Goal: Information Seeking & Learning: Learn about a topic

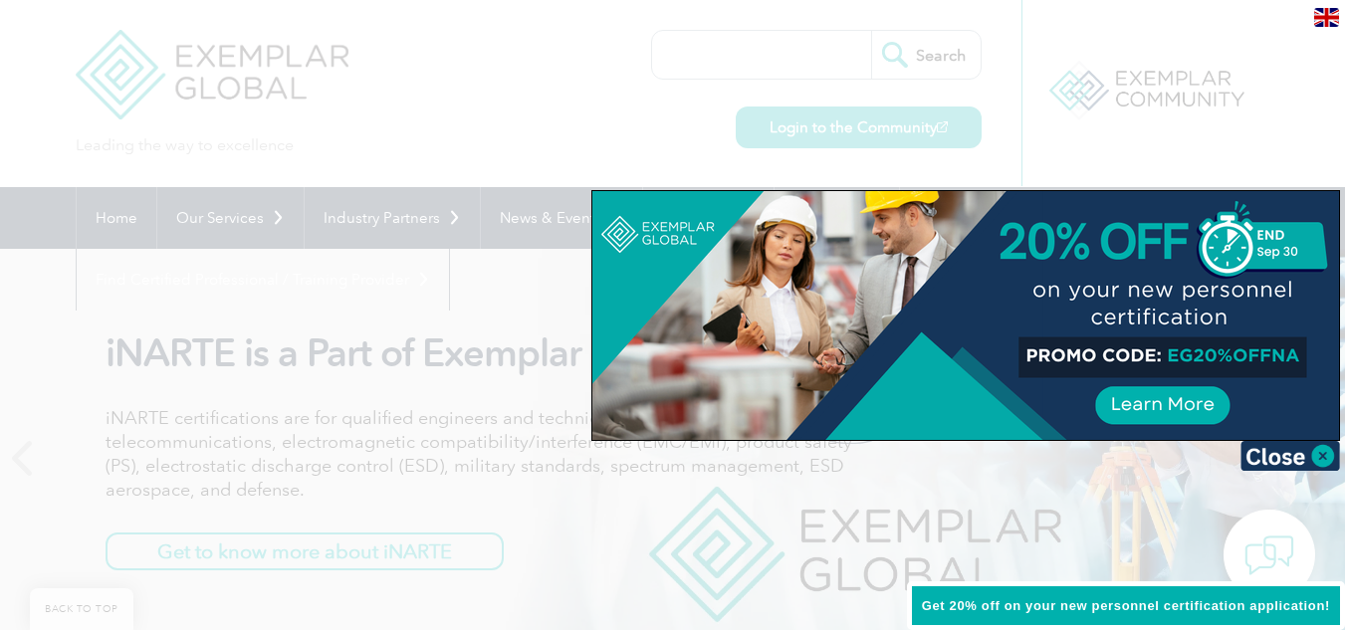
scroll to position [302, 0]
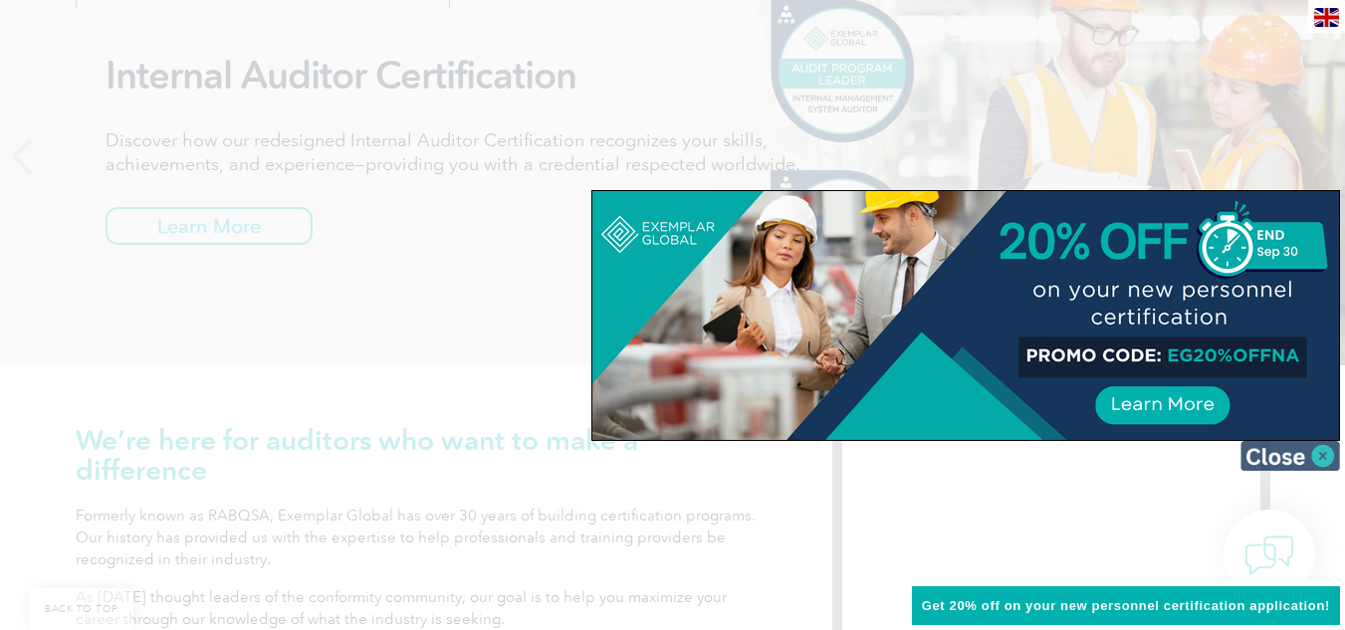
click at [1324, 457] on img at bounding box center [1290, 456] width 100 height 30
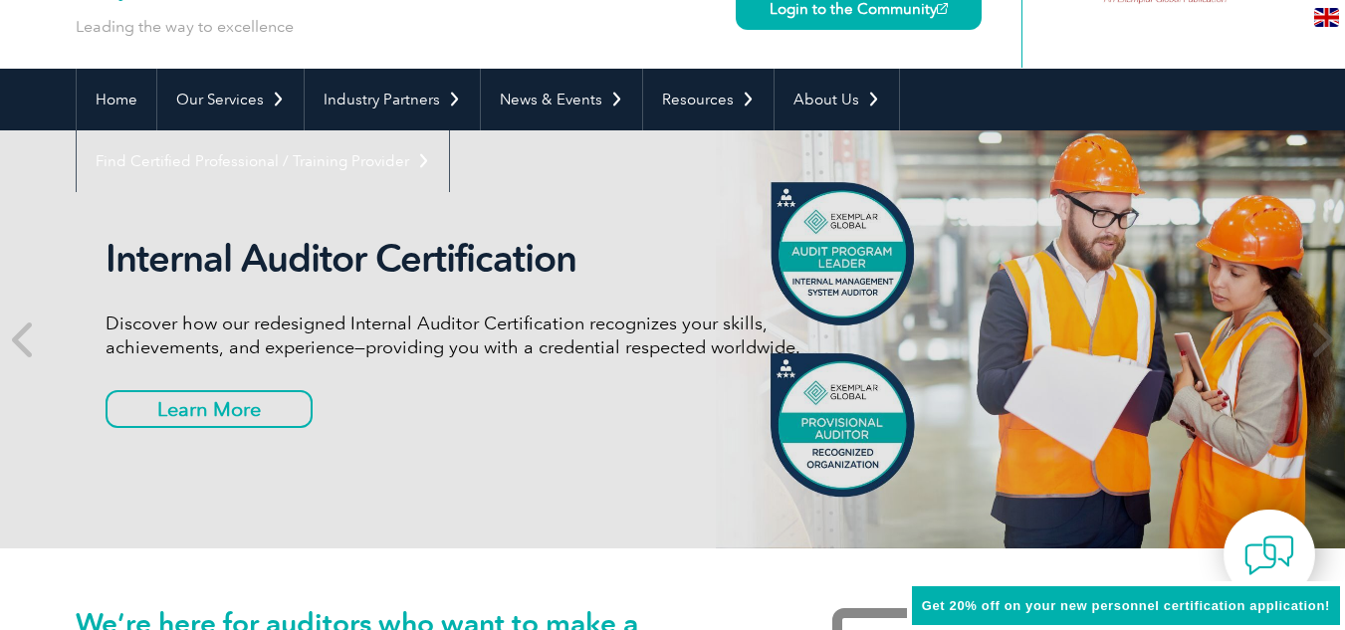
scroll to position [92, 0]
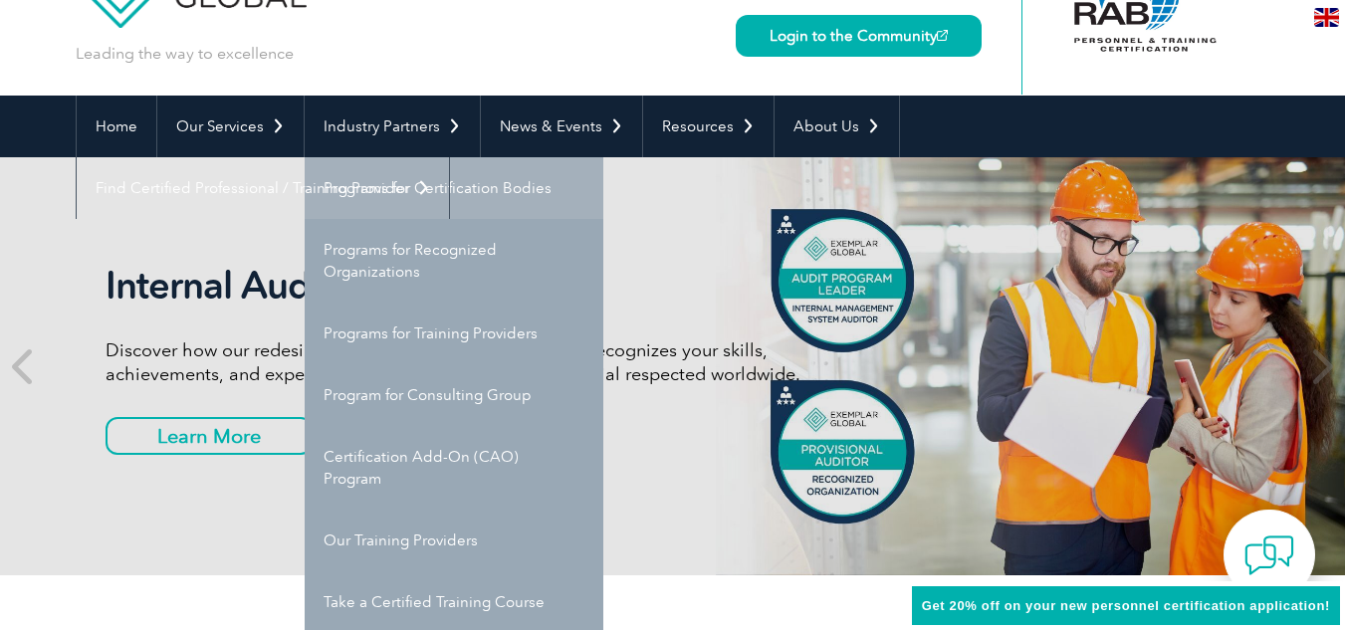
click at [437, 186] on link "Programs for Certification Bodies" at bounding box center [454, 188] width 299 height 62
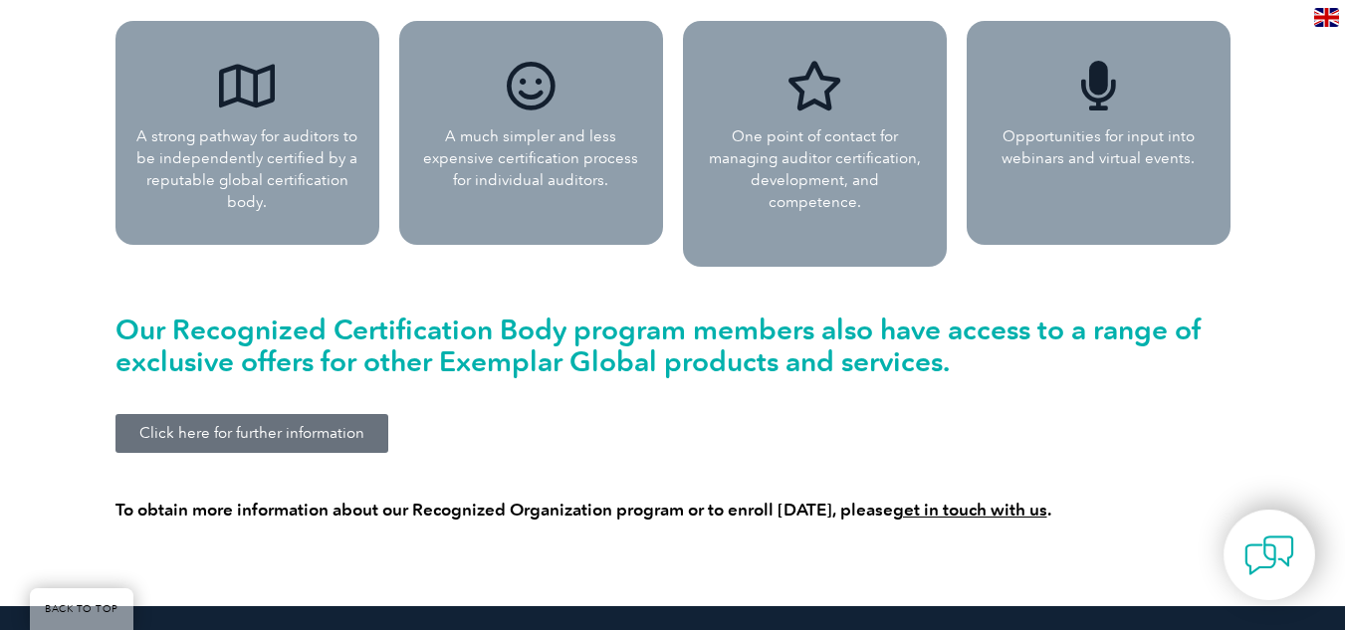
scroll to position [1922, 0]
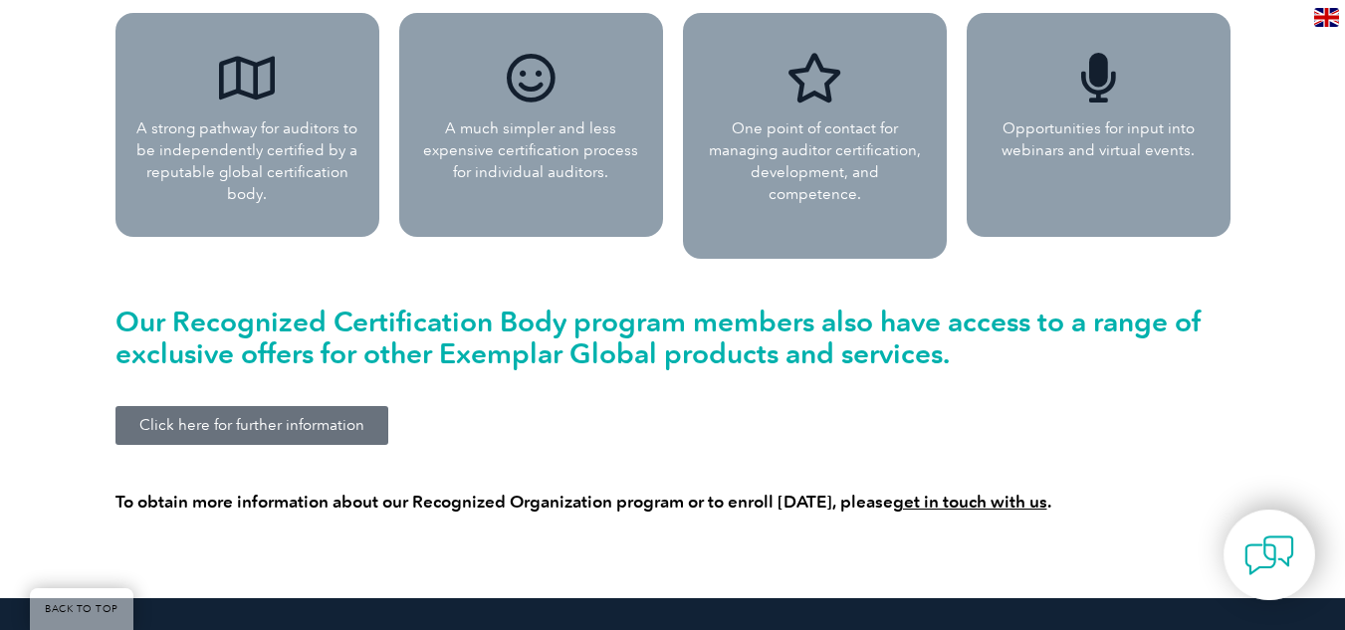
click at [332, 418] on span "Click here for further information" at bounding box center [251, 425] width 225 height 15
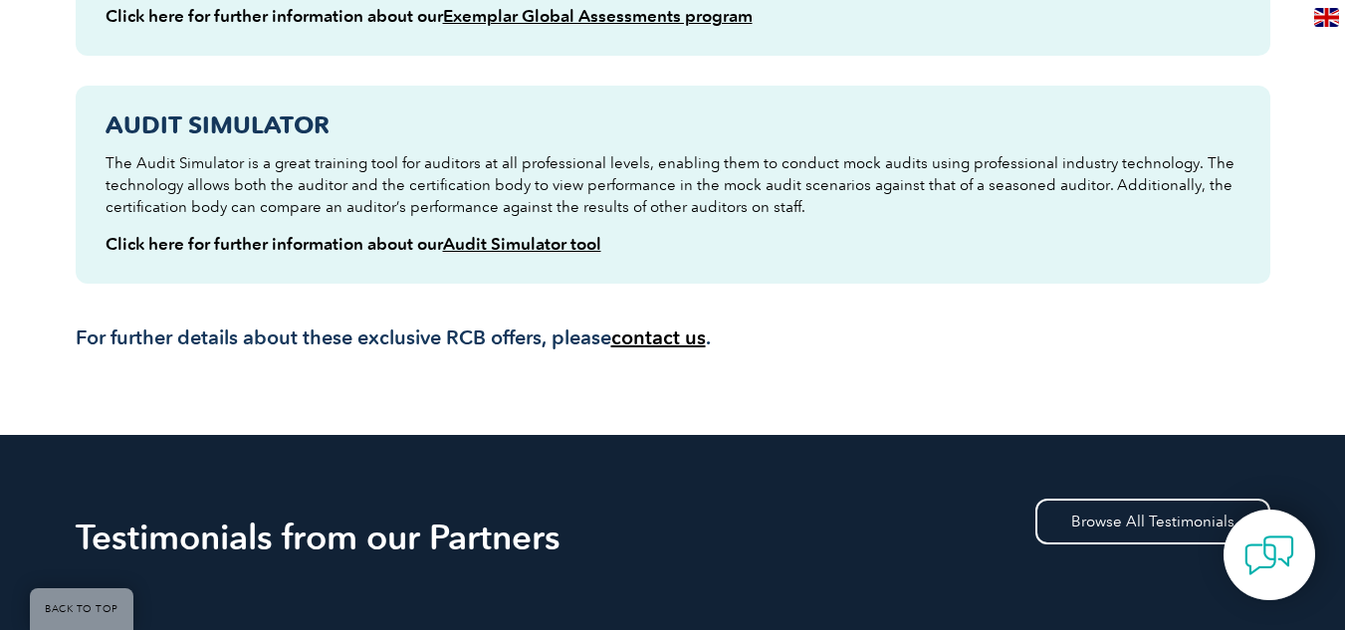
scroll to position [1155, 0]
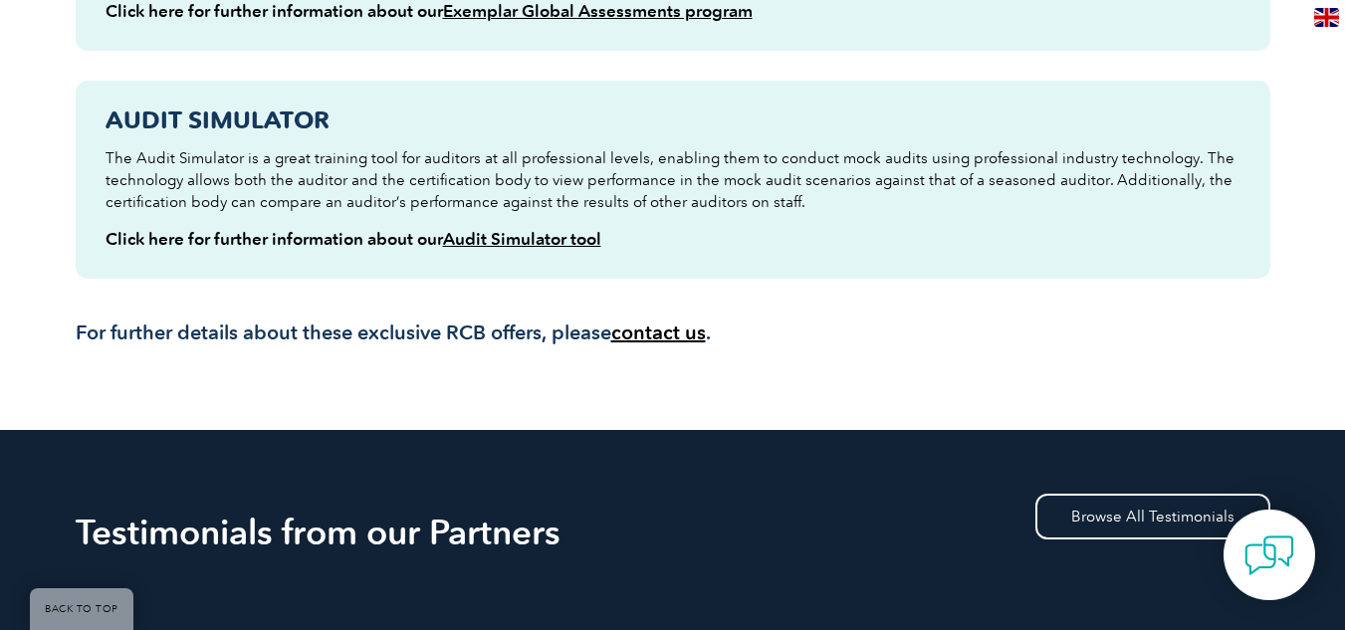
click at [554, 229] on link "Audit Simulator tool" at bounding box center [522, 239] width 158 height 20
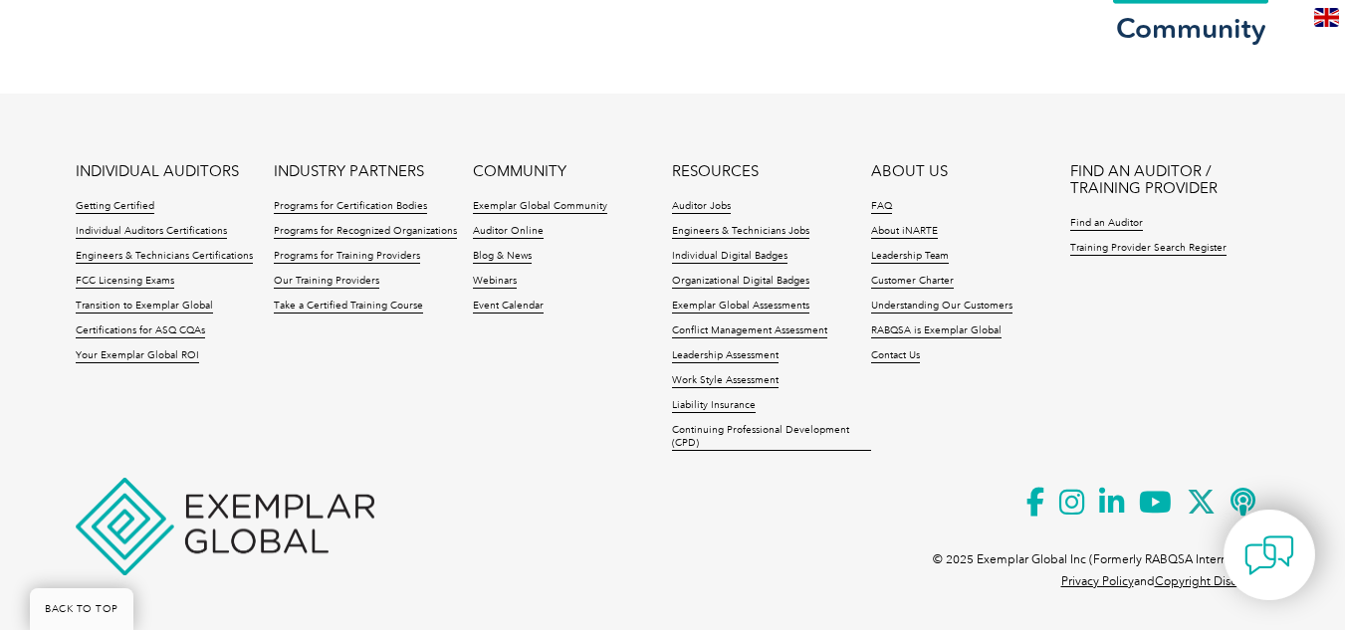
scroll to position [2969, 0]
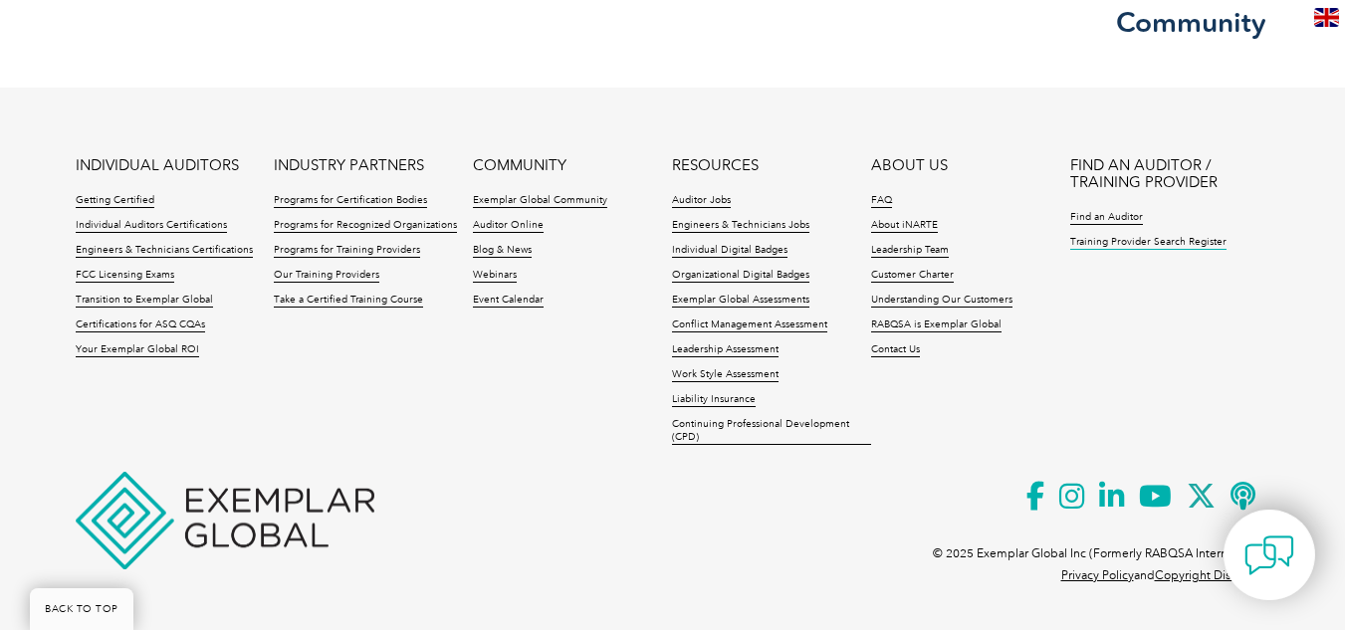
click at [1105, 239] on link "Training Provider Search Register" at bounding box center [1148, 243] width 156 height 14
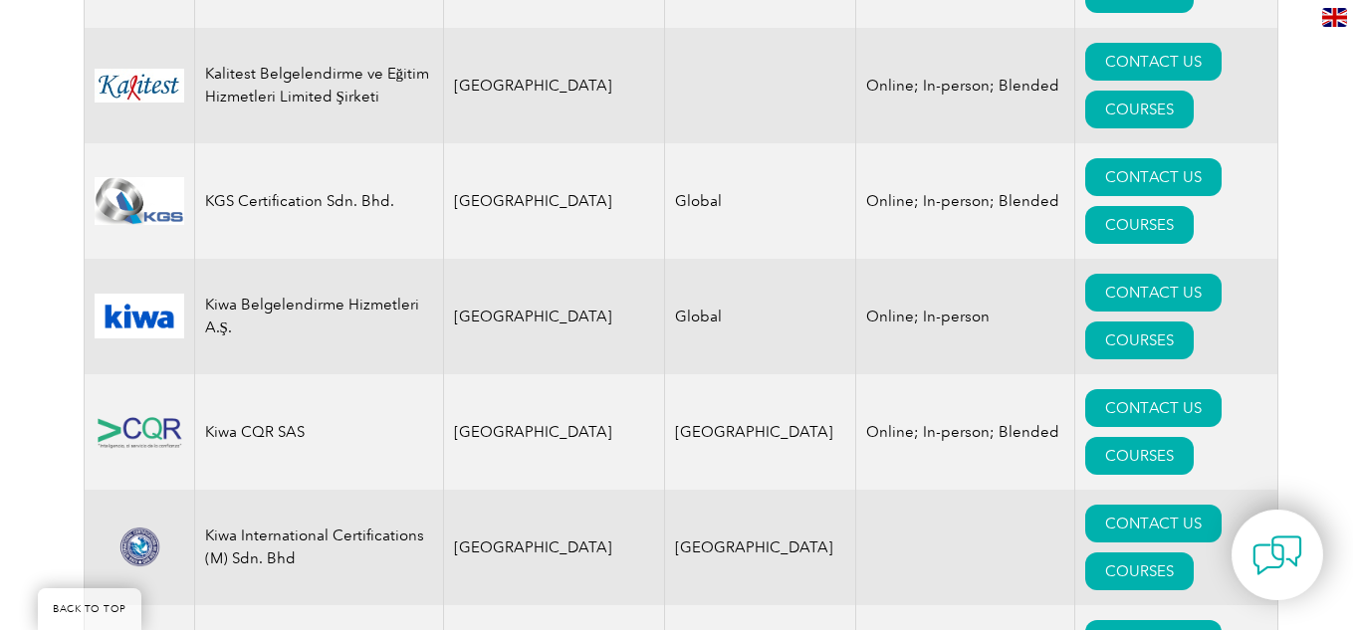
scroll to position [17207, 0]
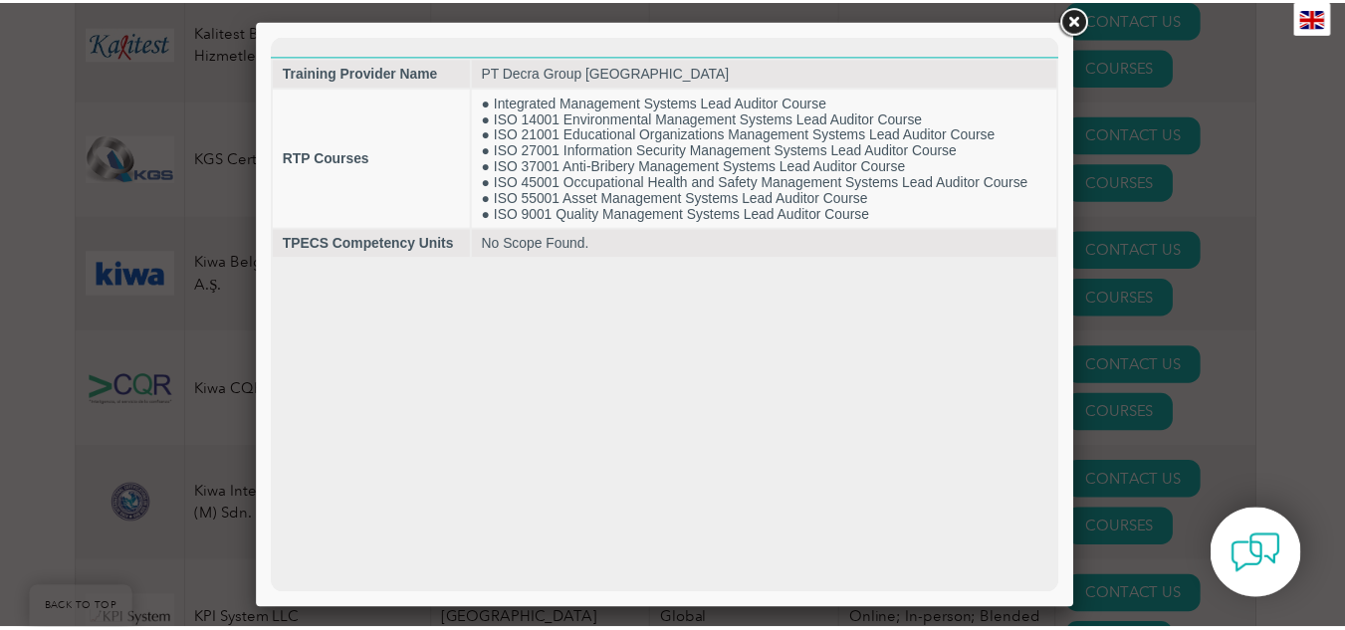
scroll to position [0, 0]
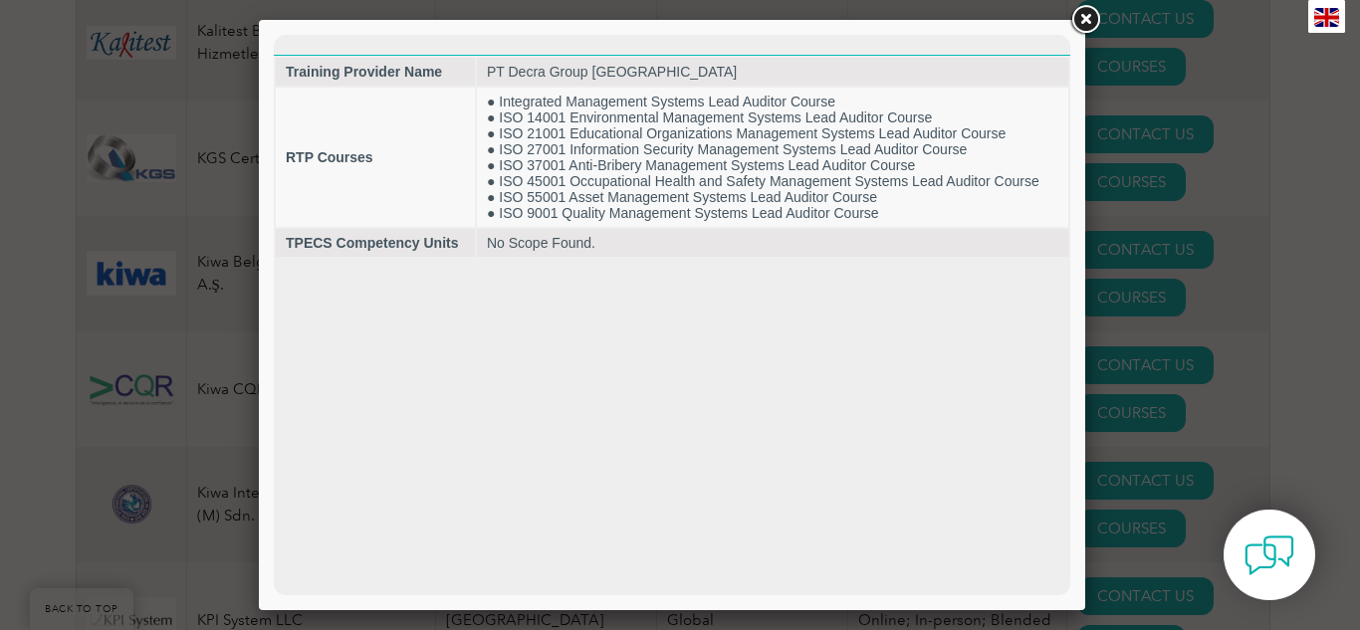
click at [842, 259] on html "Training Provider Name PT Decra Group [GEOGRAPHIC_DATA] RTP Courses ● Integrate…" at bounding box center [672, 147] width 796 height 224
click at [1087, 14] on link at bounding box center [1085, 20] width 36 height 36
